Goal: Browse casually

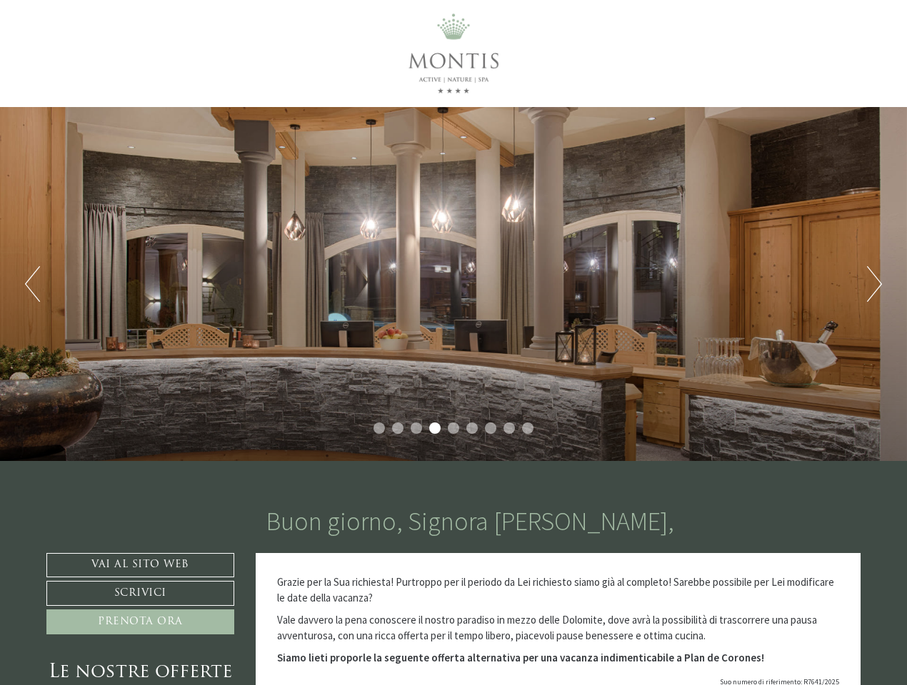
click at [453, 343] on div "Previous Next 1 2 3 4 5 6 7 8 9" at bounding box center [453, 284] width 907 height 354
click at [32, 284] on button "Previous" at bounding box center [32, 284] width 15 height 36
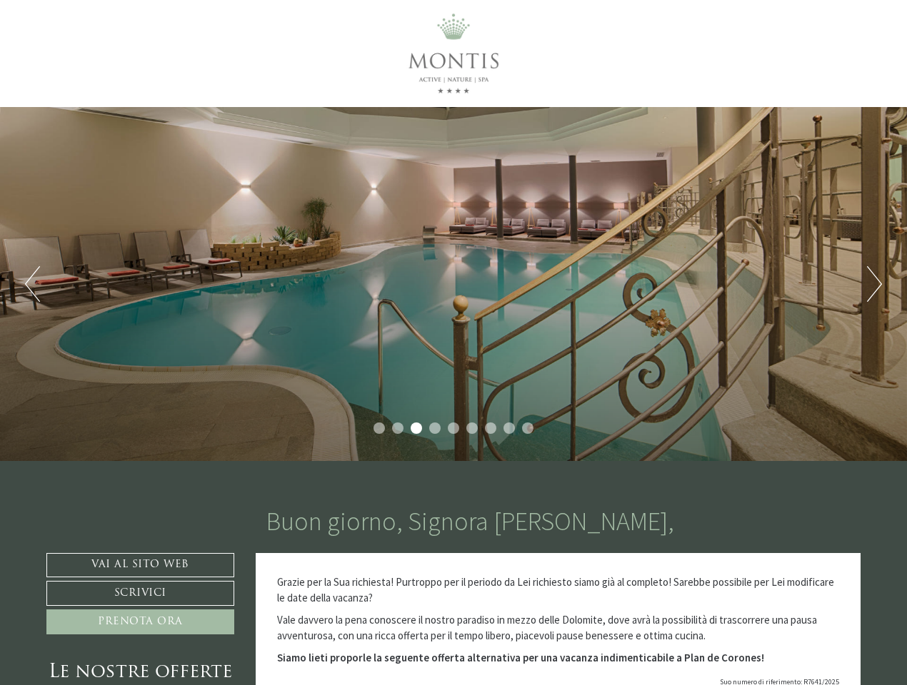
click at [453, 284] on div "Previous Next 1 2 3 4 5 6 7 8 9" at bounding box center [453, 284] width 907 height 354
click at [874, 284] on button "Next" at bounding box center [874, 284] width 15 height 36
click at [379, 428] on li "1" at bounding box center [378, 428] width 11 height 11
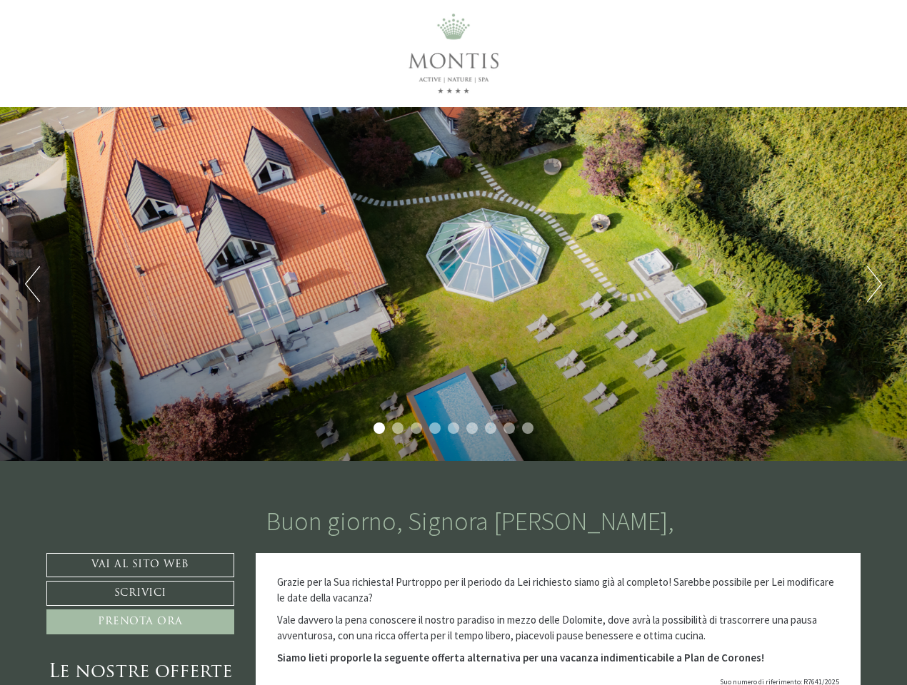
click at [398, 428] on li "2" at bounding box center [397, 428] width 11 height 11
click at [416, 428] on li "3" at bounding box center [416, 428] width 11 height 11
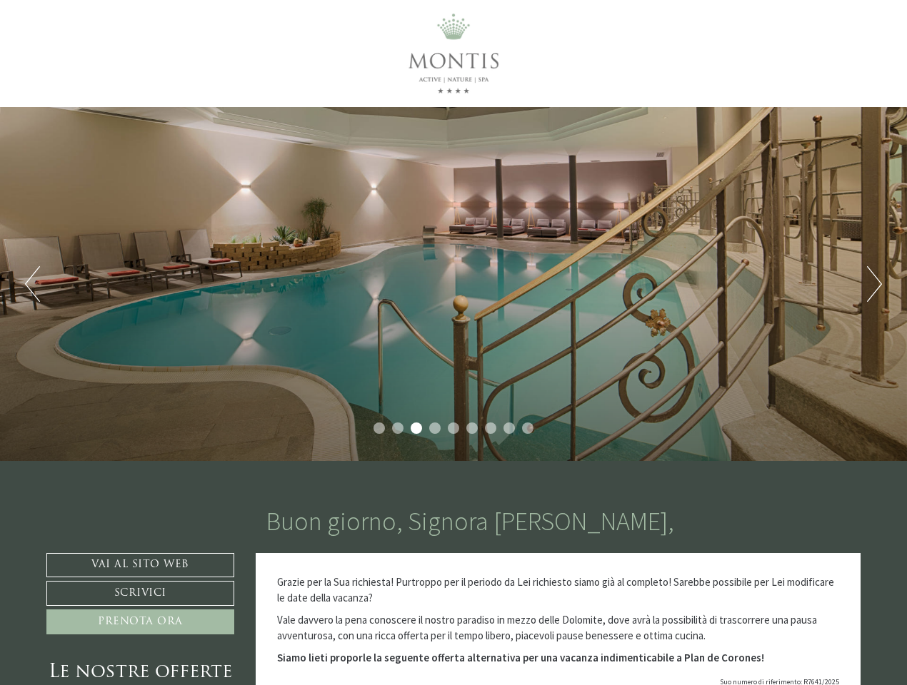
click at [435, 428] on li "4" at bounding box center [434, 428] width 11 height 11
click at [453, 428] on li "5" at bounding box center [453, 428] width 11 height 11
click at [472, 428] on li "6" at bounding box center [471, 428] width 11 height 11
